Goal: Task Accomplishment & Management: Manage account settings

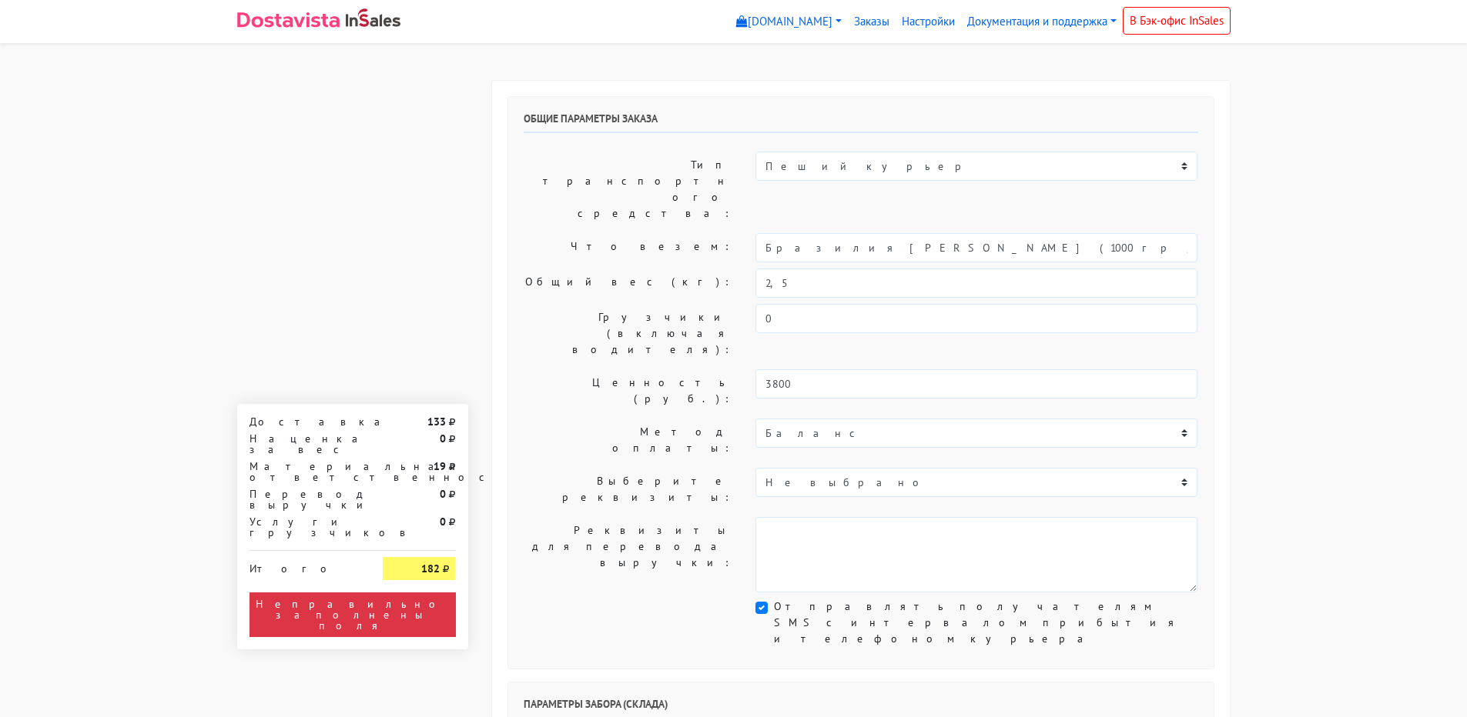
select select "[DATE]"
select select "10:00"
select select "12:00"
select select "24.09.2025"
select select "10:00"
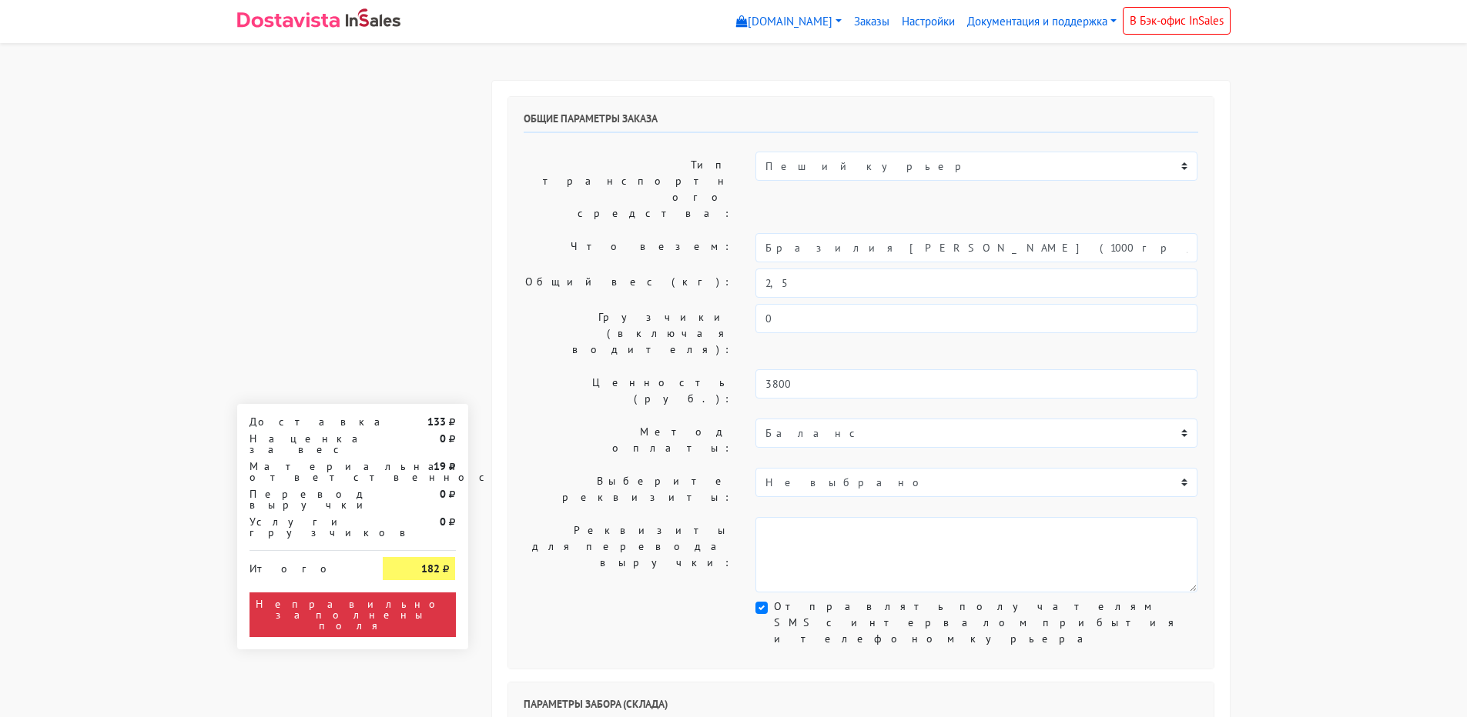
select select "14:00"
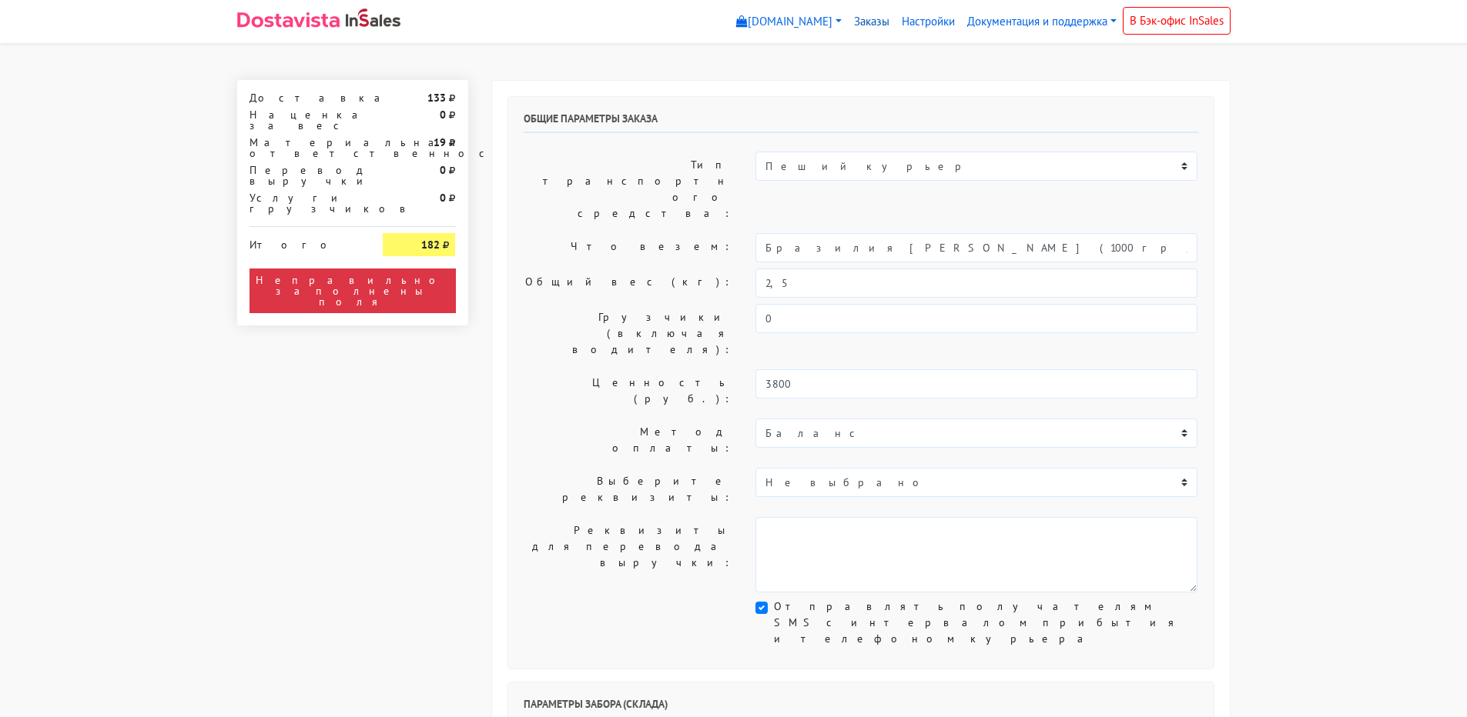
click at [871, 20] on link "Заказы" at bounding box center [872, 22] width 48 height 30
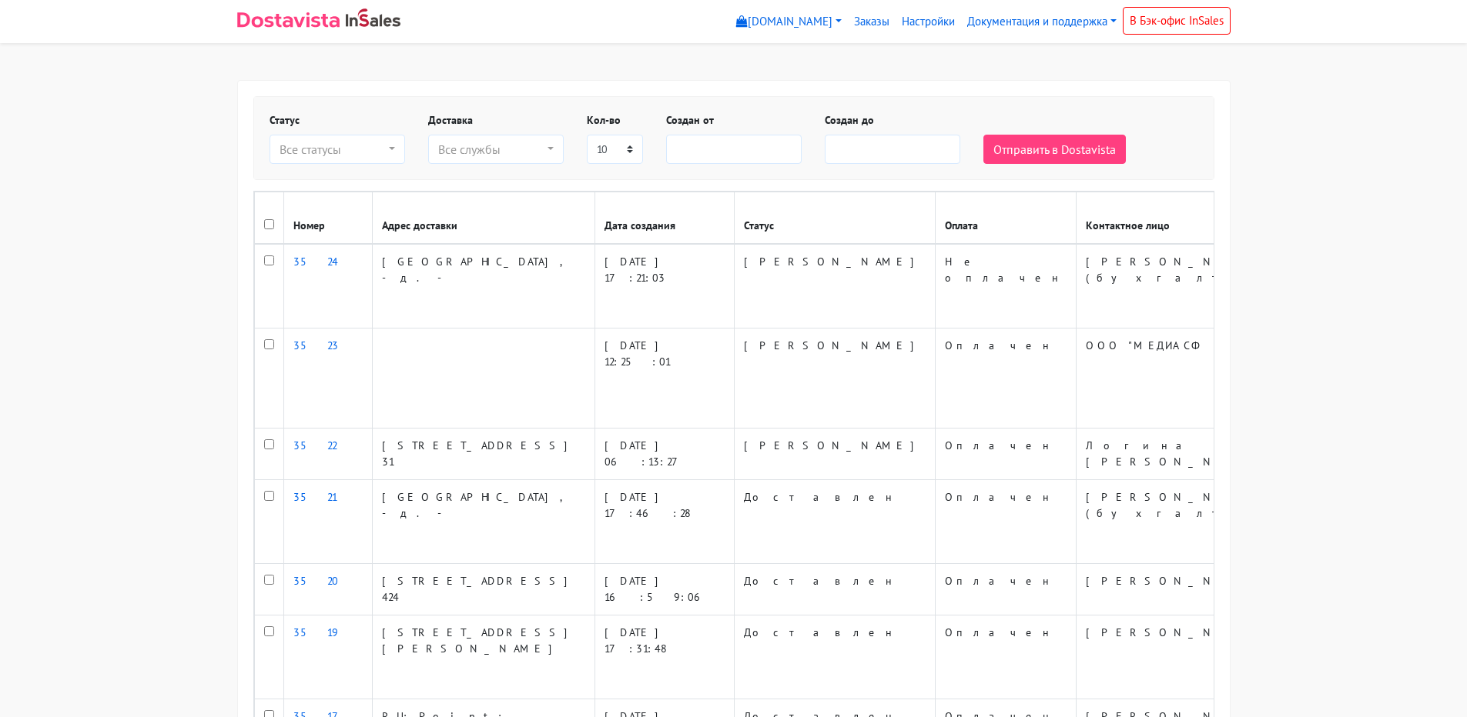
select select
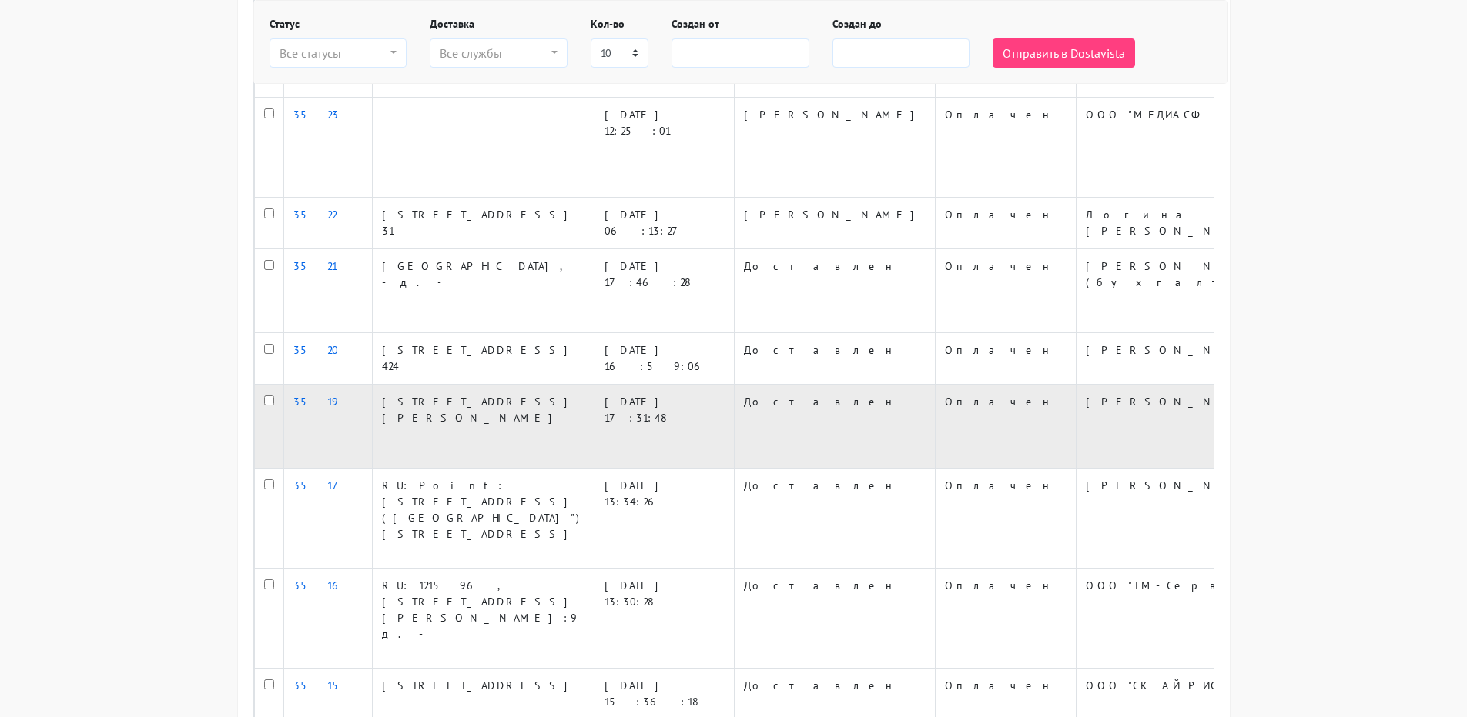
scroll to position [285, 0]
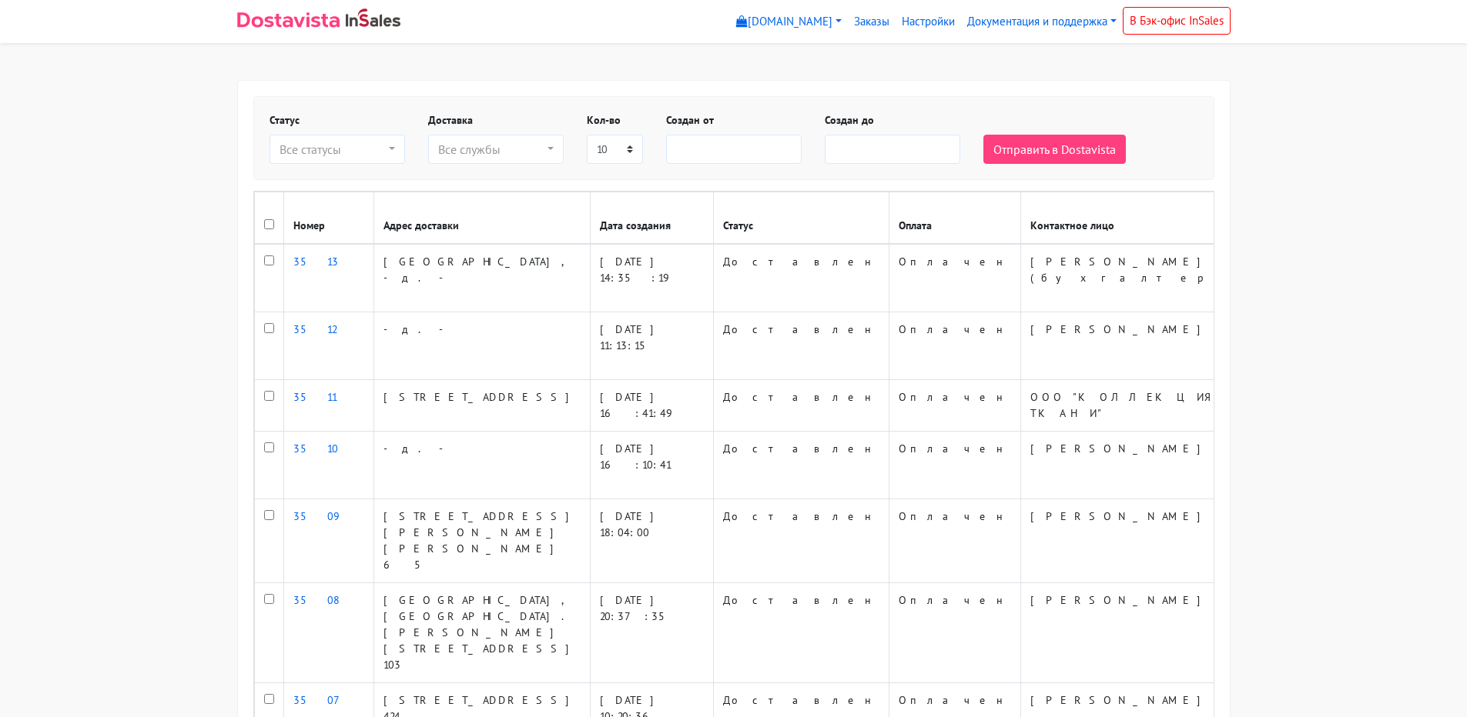
select select
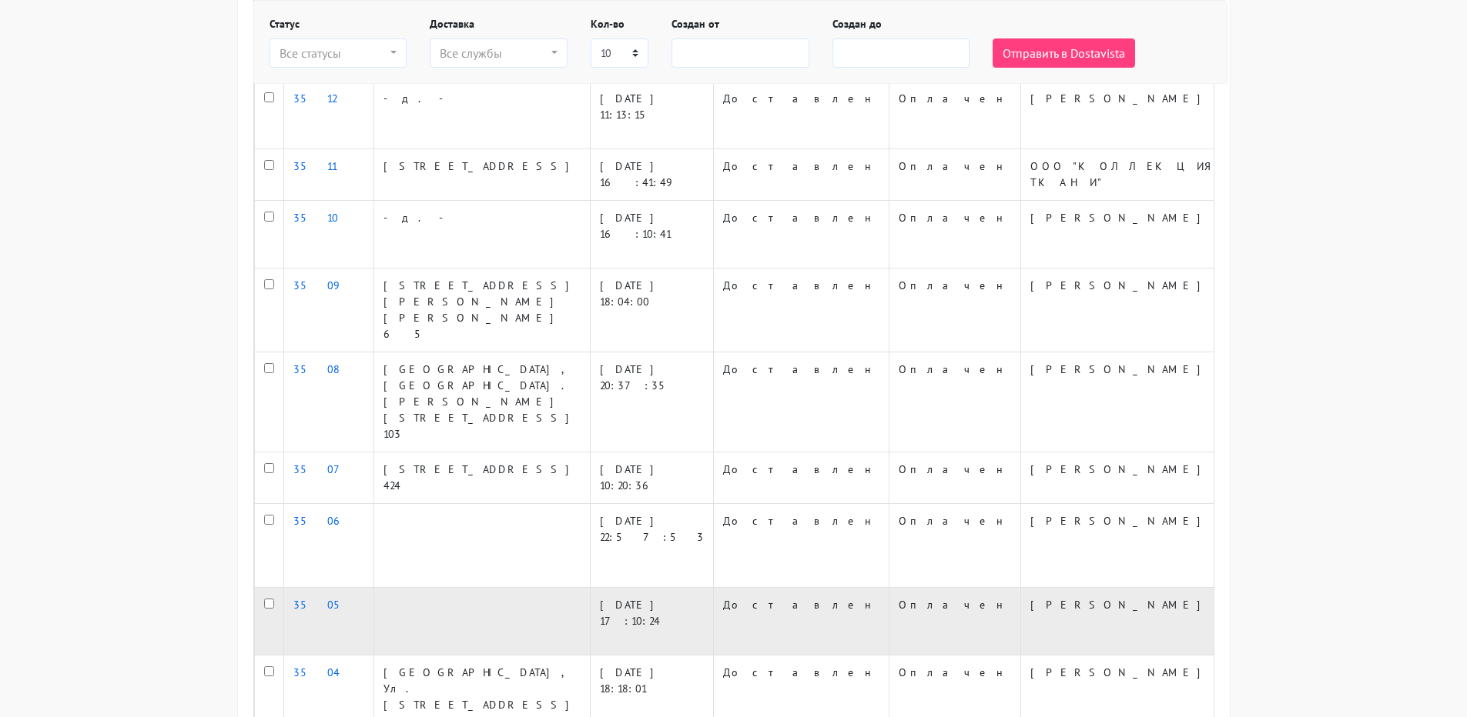
scroll to position [308, 0]
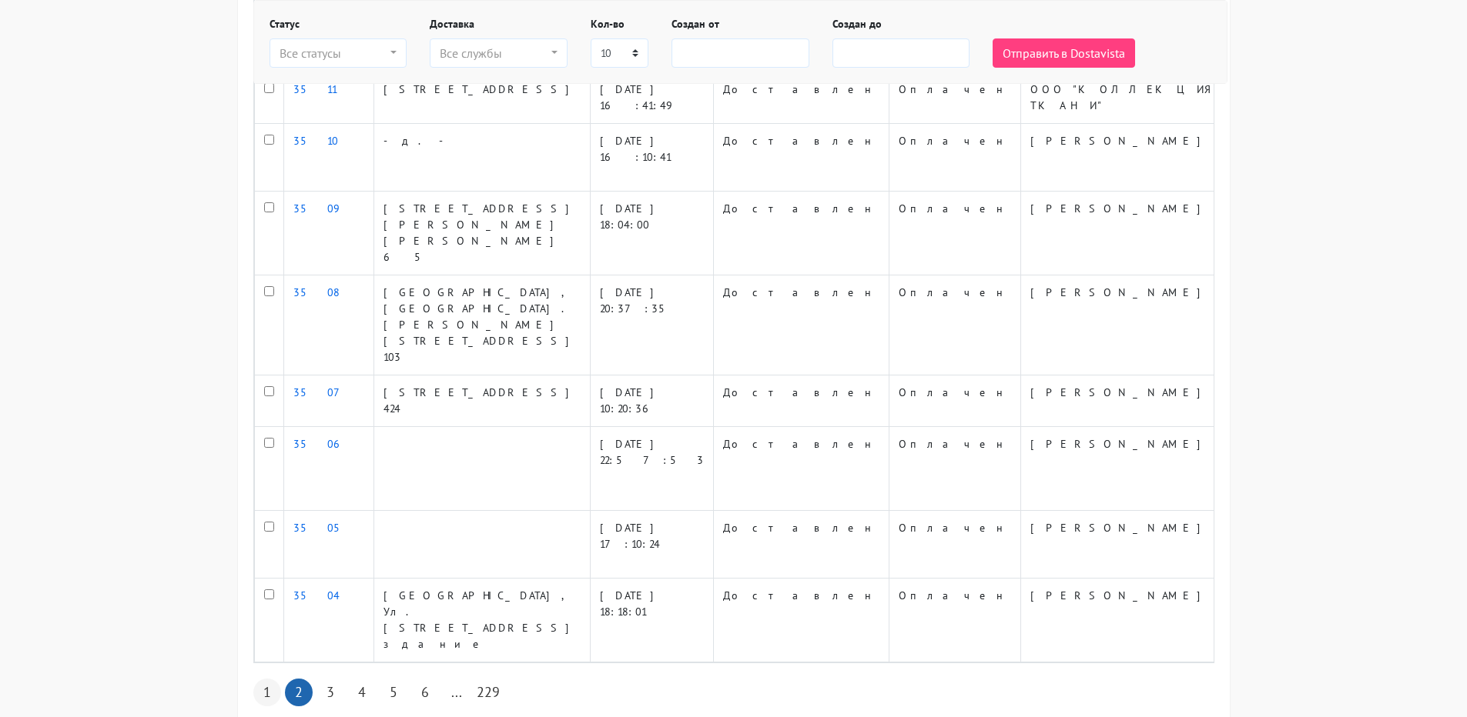
click at [265, 679] on link "1" at bounding box center [267, 693] width 28 height 28
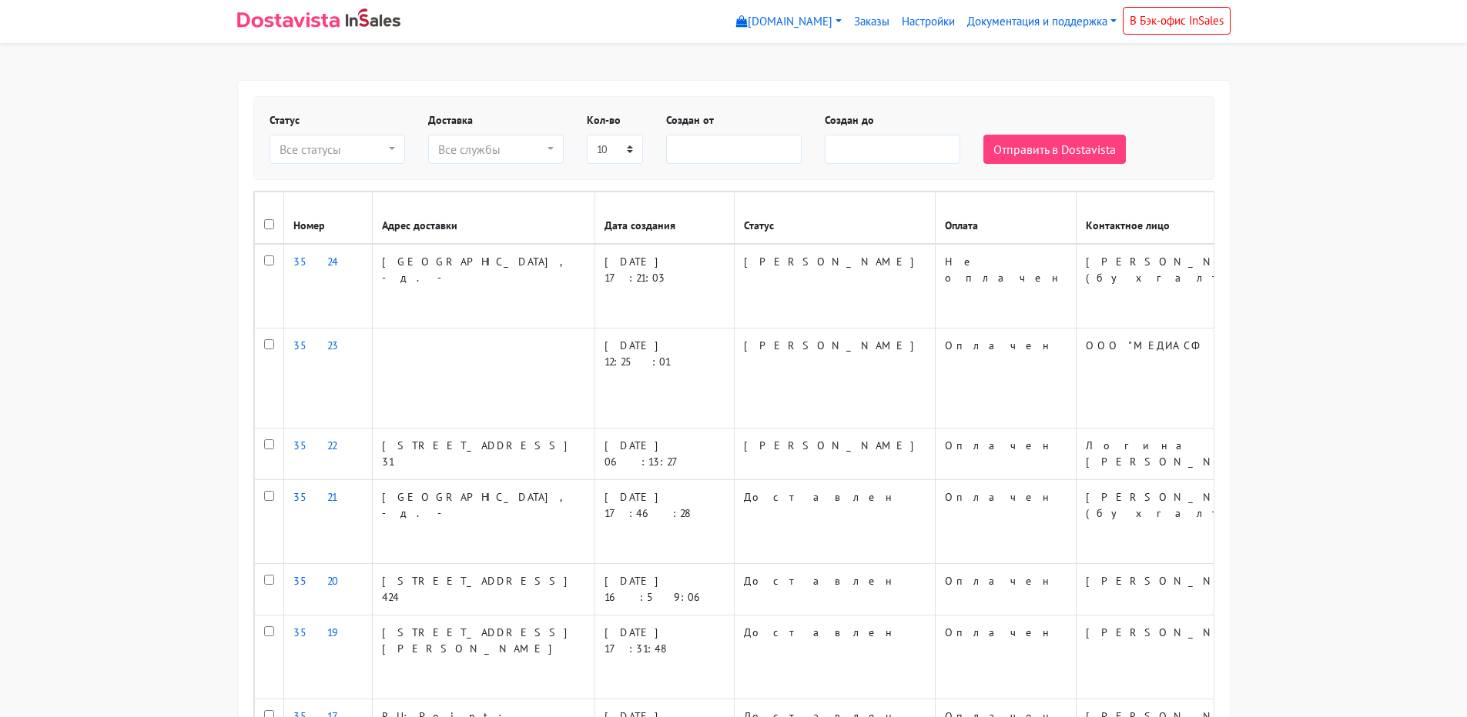
select select
